Goal: Navigation & Orientation: Find specific page/section

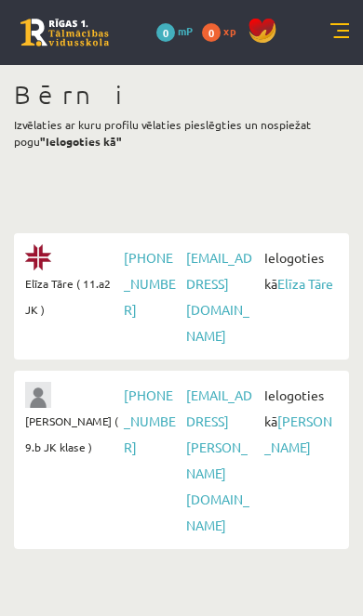
click at [301, 284] on link "Elīza Tāre" at bounding box center [305, 283] width 56 height 17
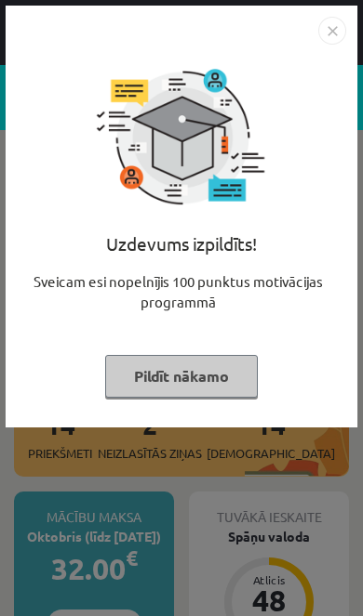
click at [191, 375] on button "Pildīt nākamo" at bounding box center [181, 376] width 152 height 43
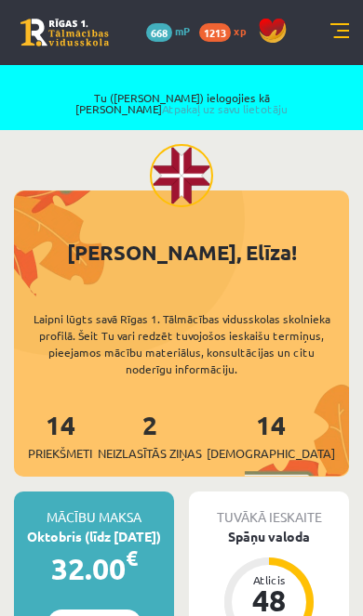
click at [348, 32] on link at bounding box center [339, 32] width 19 height 19
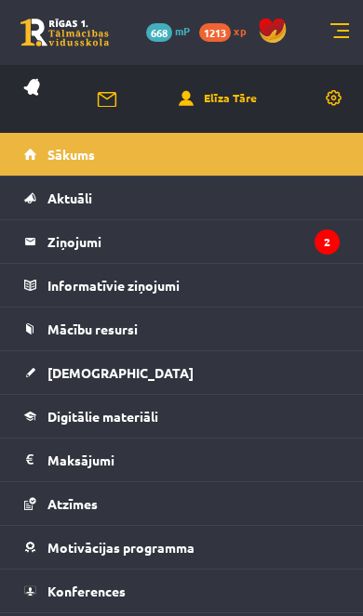
click at [129, 334] on span "Mācību resursi" at bounding box center [92, 329] width 90 height 17
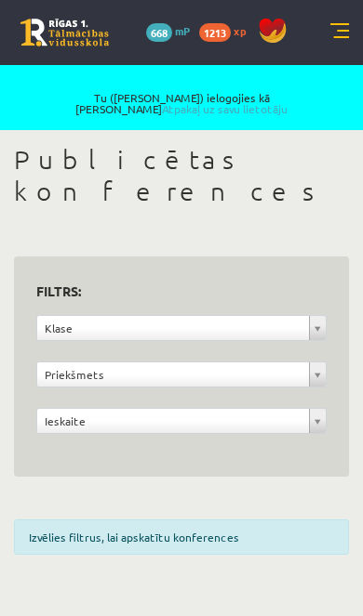
click at [335, 36] on link at bounding box center [339, 32] width 19 height 19
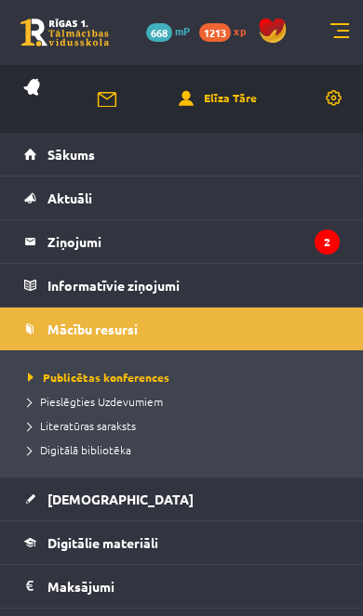
click at [106, 449] on span "Digitālā bibliotēka" at bounding box center [79, 449] width 103 height 15
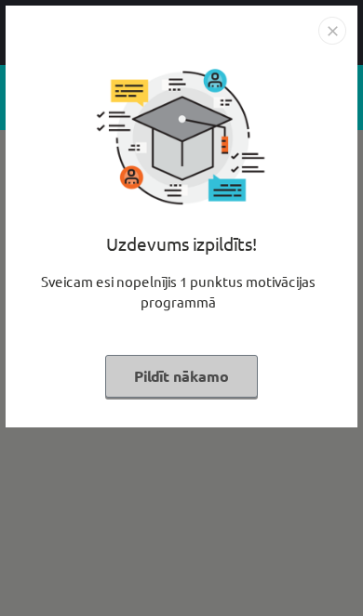
click at [210, 389] on button "Pildīt nākamo" at bounding box center [181, 376] width 152 height 43
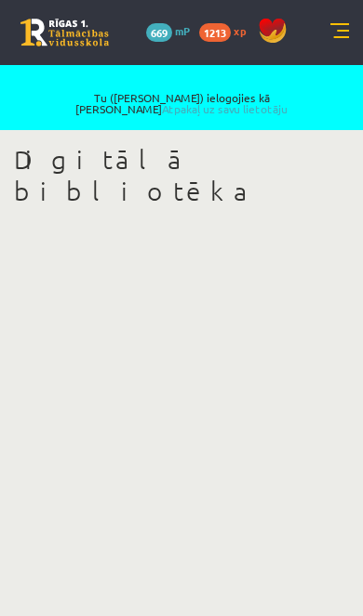
click at [280, 101] on link "Atpakaļ uz savu lietotāju" at bounding box center [224, 108] width 125 height 15
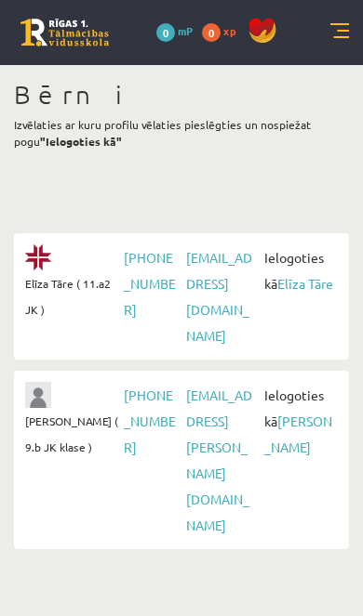
click at [345, 30] on link at bounding box center [339, 32] width 19 height 19
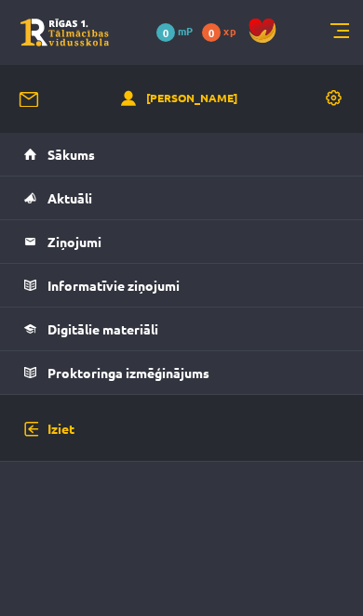
click at [346, 33] on link at bounding box center [339, 32] width 19 height 19
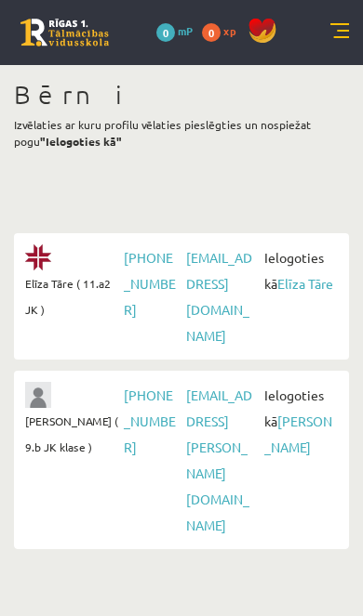
click at [294, 413] on link "[PERSON_NAME]" at bounding box center [298, 434] width 68 height 43
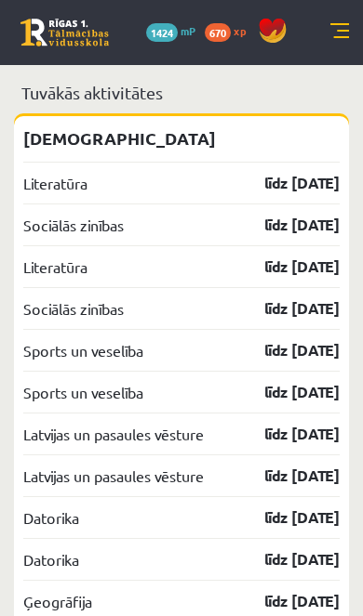
scroll to position [2277, 0]
click at [346, 24] on link at bounding box center [339, 32] width 19 height 19
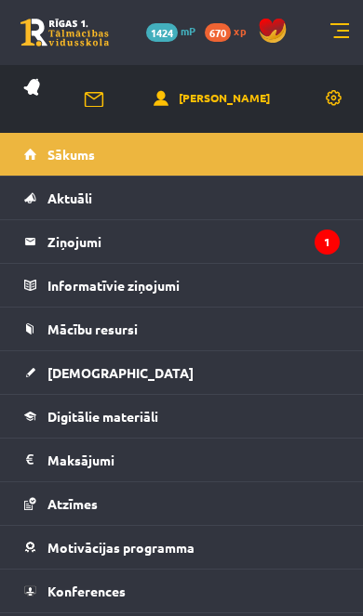
click at [115, 332] on span "Mācību resursi" at bounding box center [92, 329] width 90 height 17
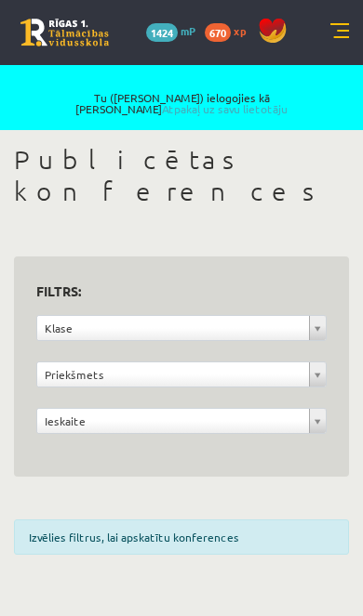
click at [339, 39] on link at bounding box center [339, 32] width 19 height 19
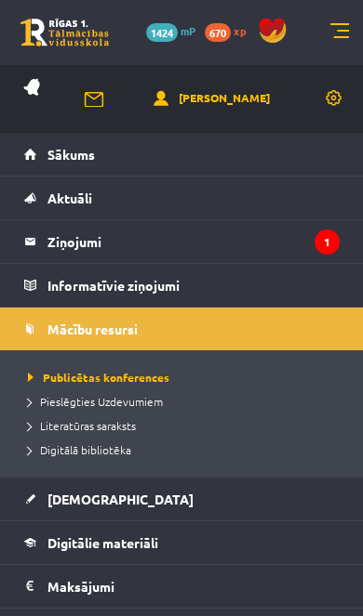
click at [108, 451] on span "Digitālā bibliotēka" at bounding box center [79, 449] width 103 height 15
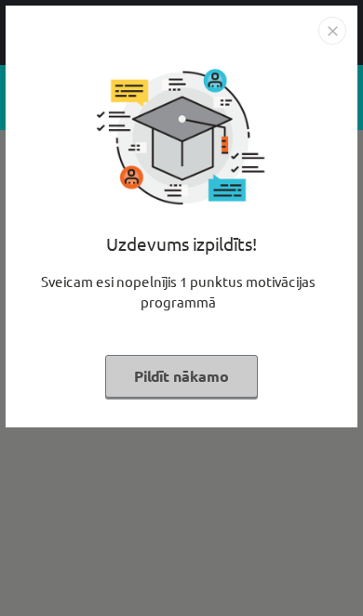
click at [218, 373] on button "Pildīt nākamo" at bounding box center [181, 376] width 152 height 43
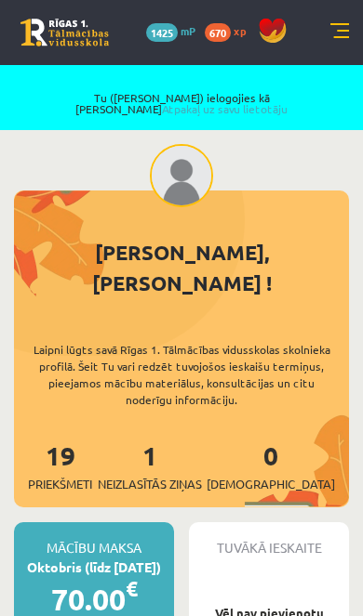
click at [346, 33] on link at bounding box center [339, 32] width 19 height 19
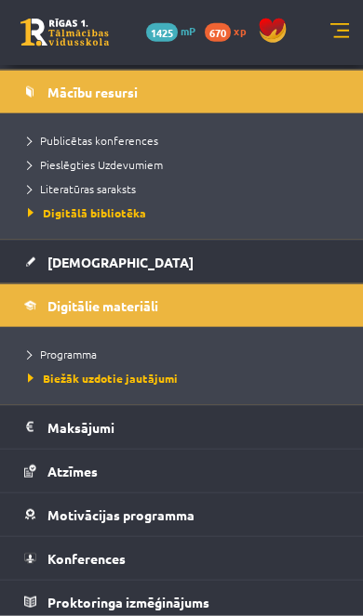
scroll to position [343, 0]
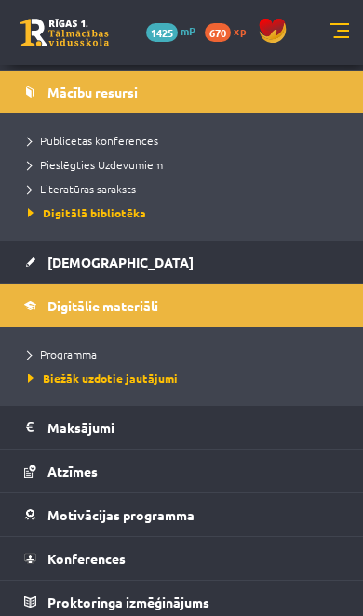
click at [125, 312] on span "Digitālie materiāli" at bounding box center [102, 305] width 111 height 17
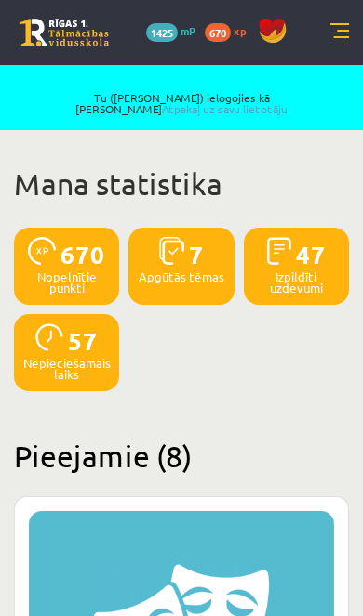
click at [287, 101] on link "Atpakaļ uz savu lietotāju" at bounding box center [224, 108] width 125 height 15
